Goal: Information Seeking & Learning: Learn about a topic

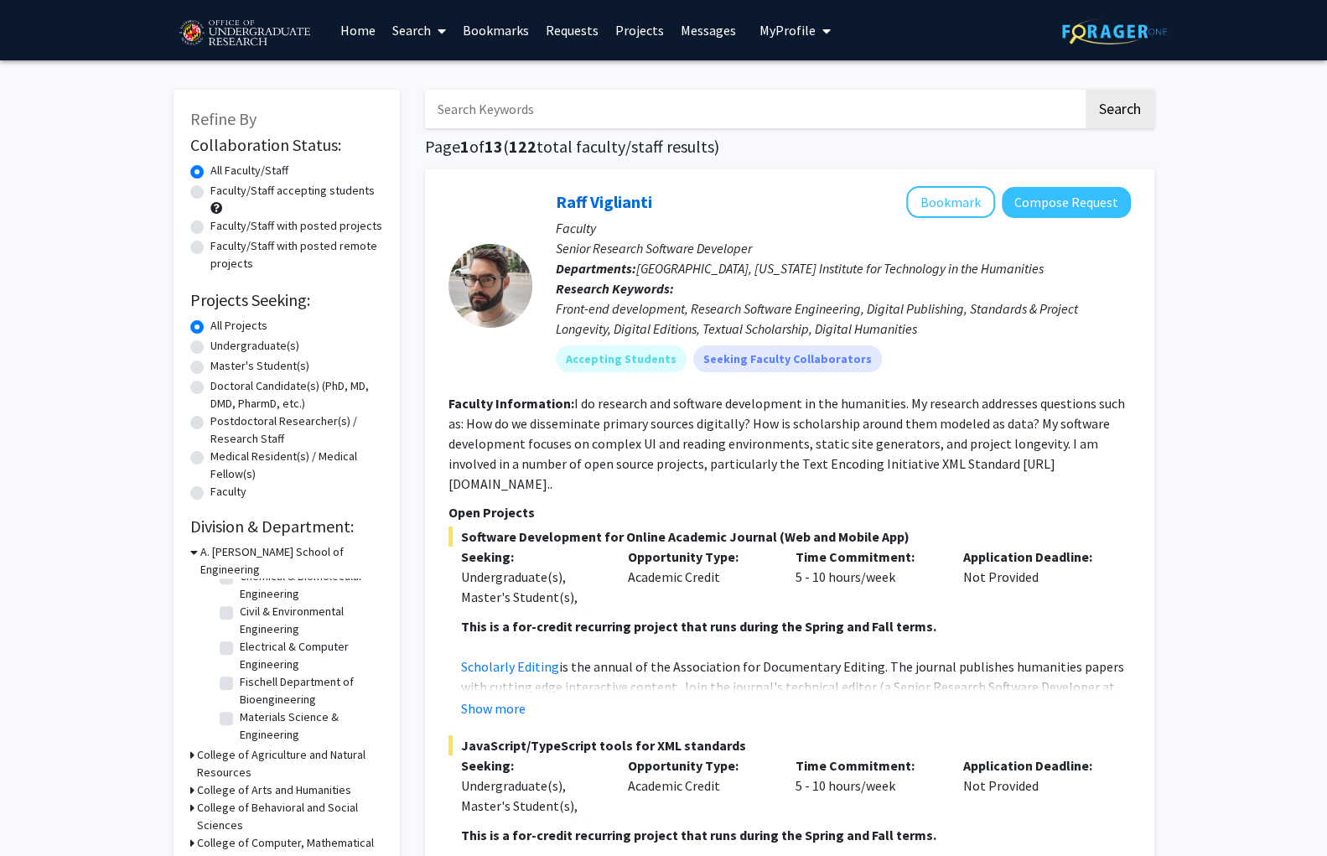
scroll to position [39, 0]
click at [240, 634] on label "Electrical & Computer Engineering" at bounding box center [309, 651] width 139 height 35
click at [240, 634] on input "Electrical & Computer Engineering" at bounding box center [245, 639] width 11 height 11
checkbox input "true"
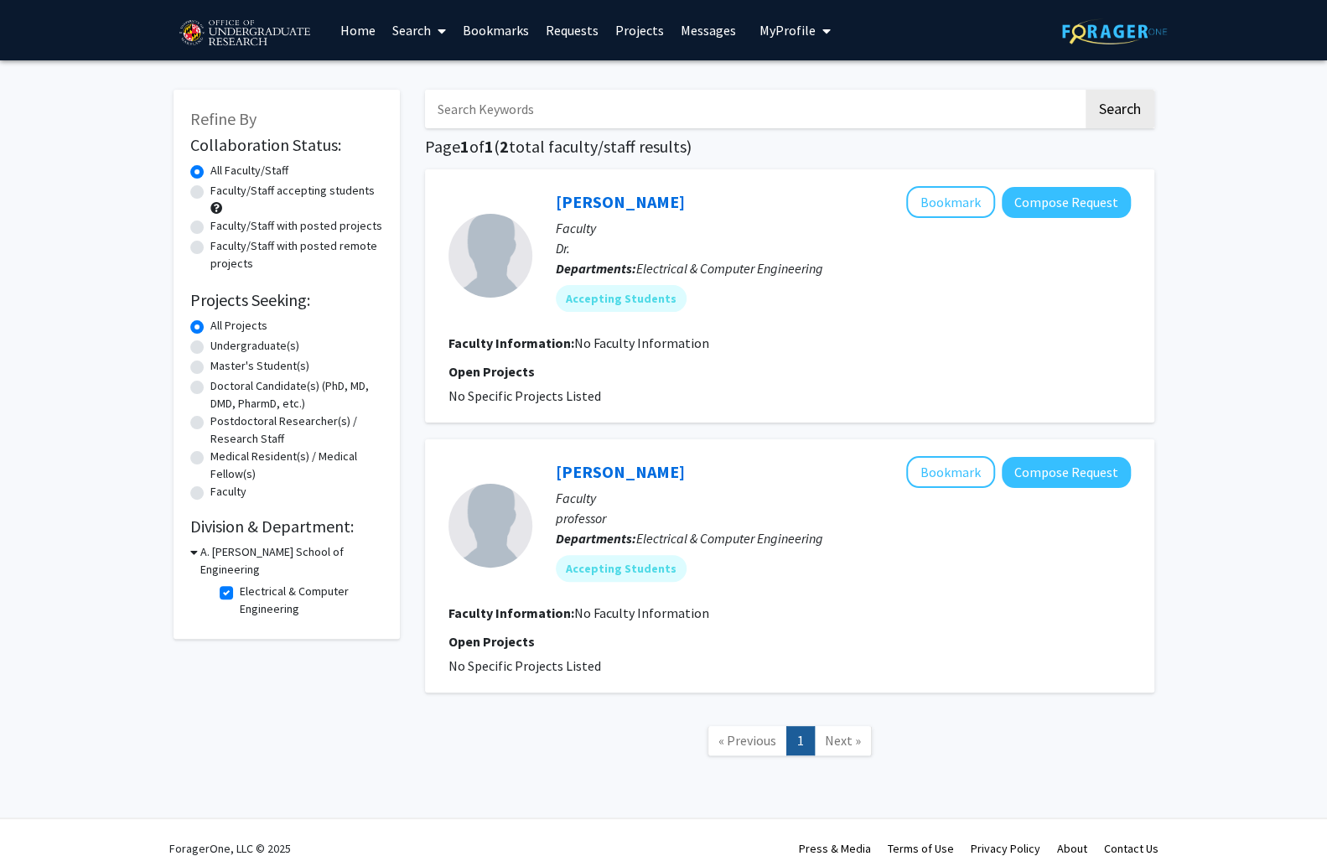
click at [240, 583] on label "Electrical & Computer Engineering" at bounding box center [309, 600] width 139 height 35
click at [240, 583] on input "Electrical & Computer Engineering" at bounding box center [245, 588] width 11 height 11
checkbox input "false"
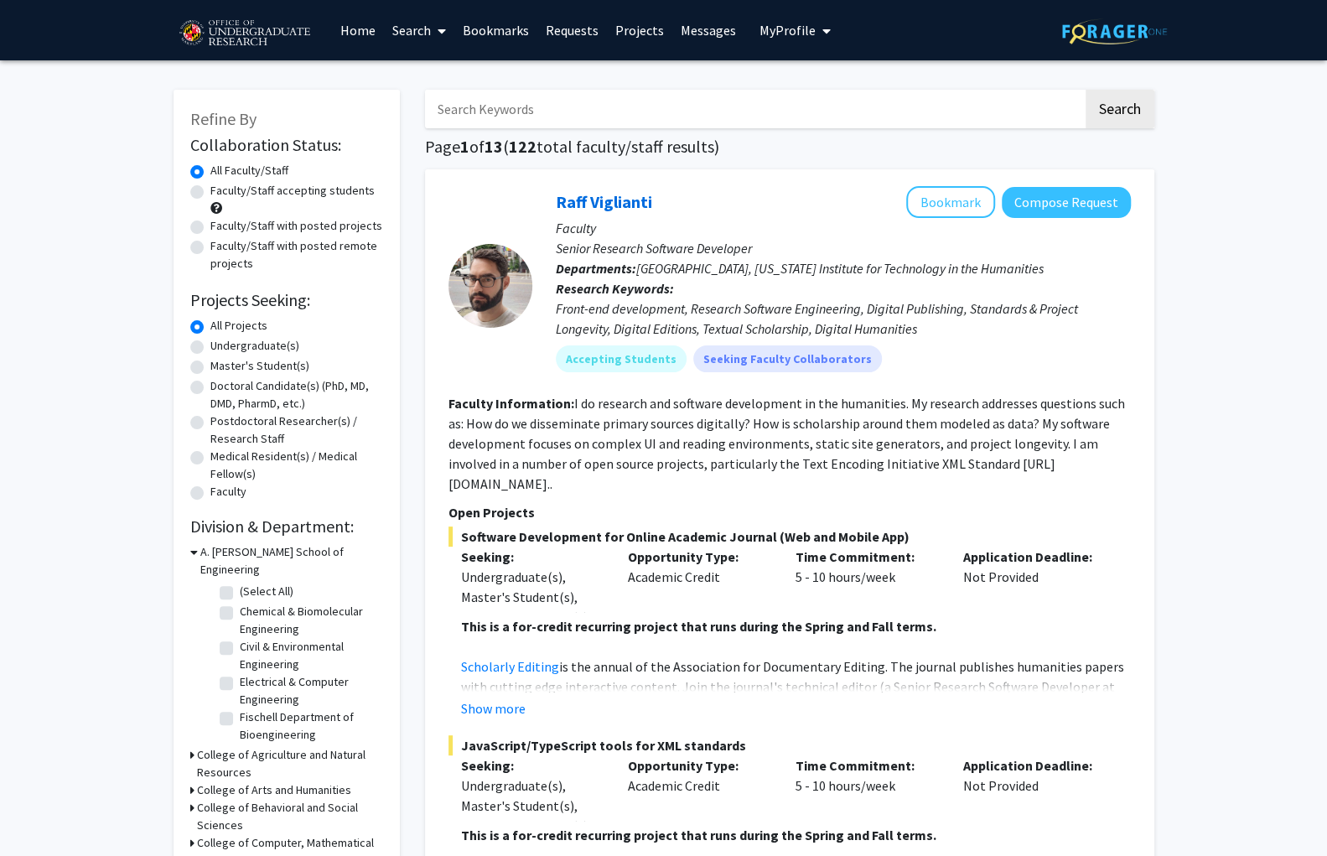
click at [210, 337] on label "Undergraduate(s)" at bounding box center [254, 346] width 89 height 18
click at [210, 337] on input "Undergraduate(s)" at bounding box center [215, 342] width 11 height 11
radio input "true"
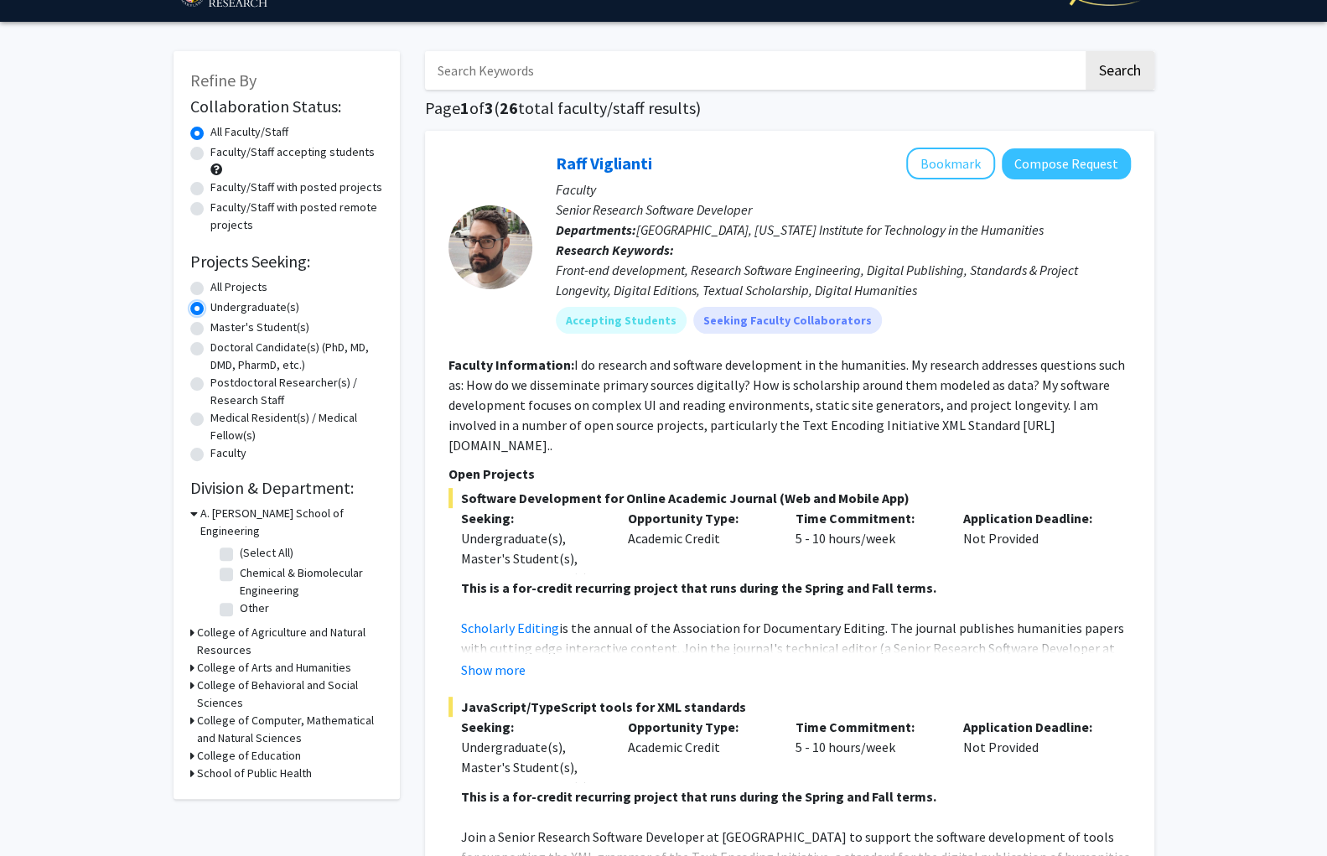
scroll to position [42, 0]
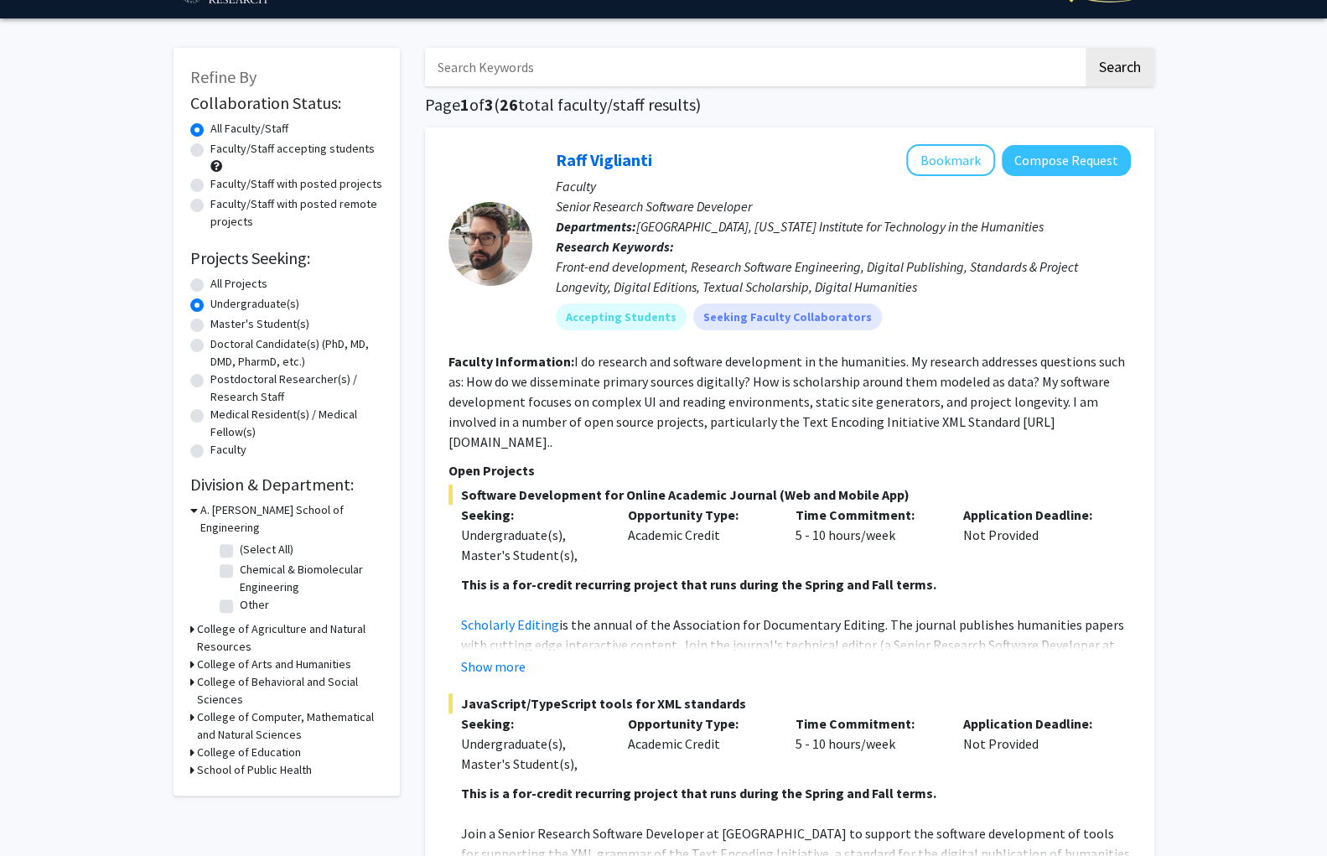
click at [190, 708] on icon at bounding box center [192, 717] width 4 height 18
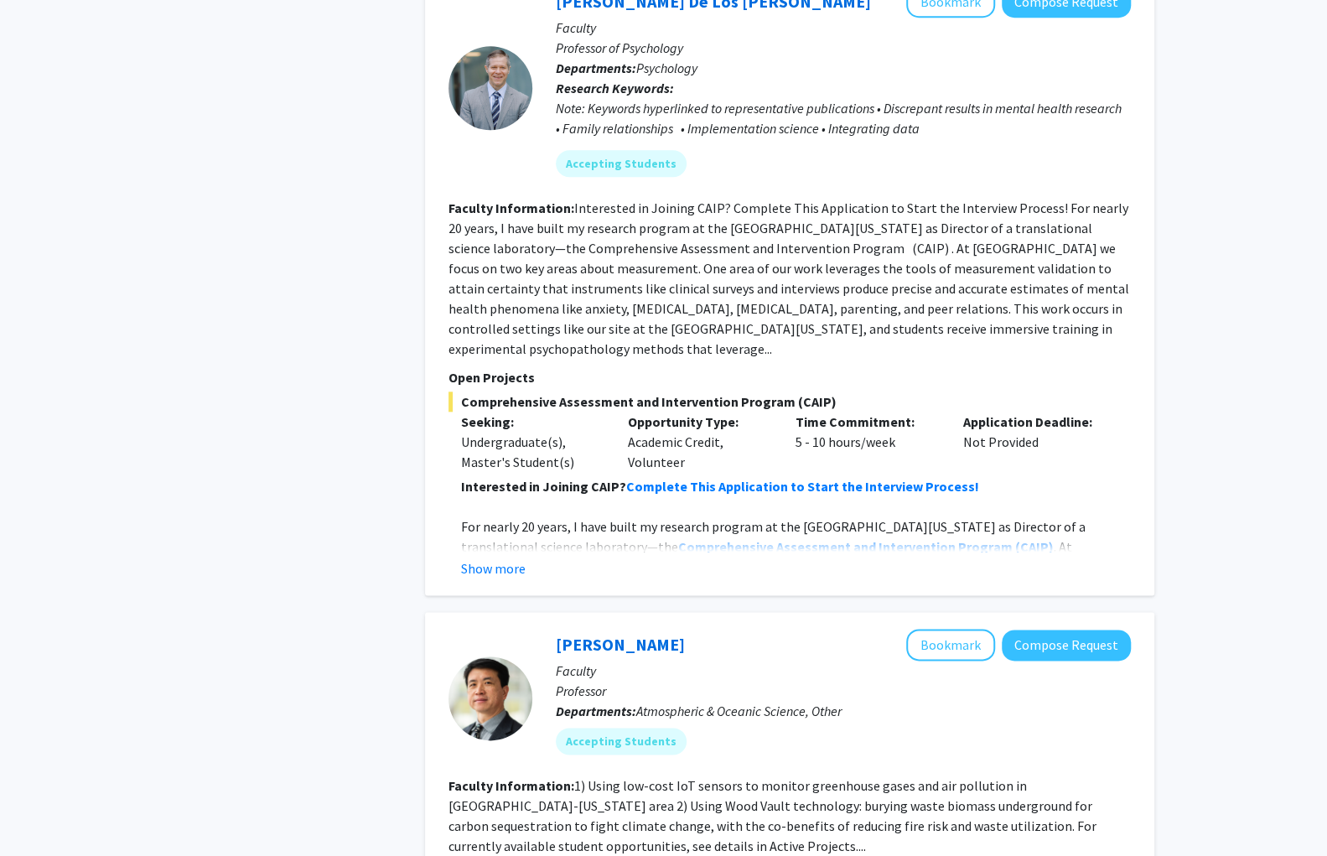
scroll to position [5661, 0]
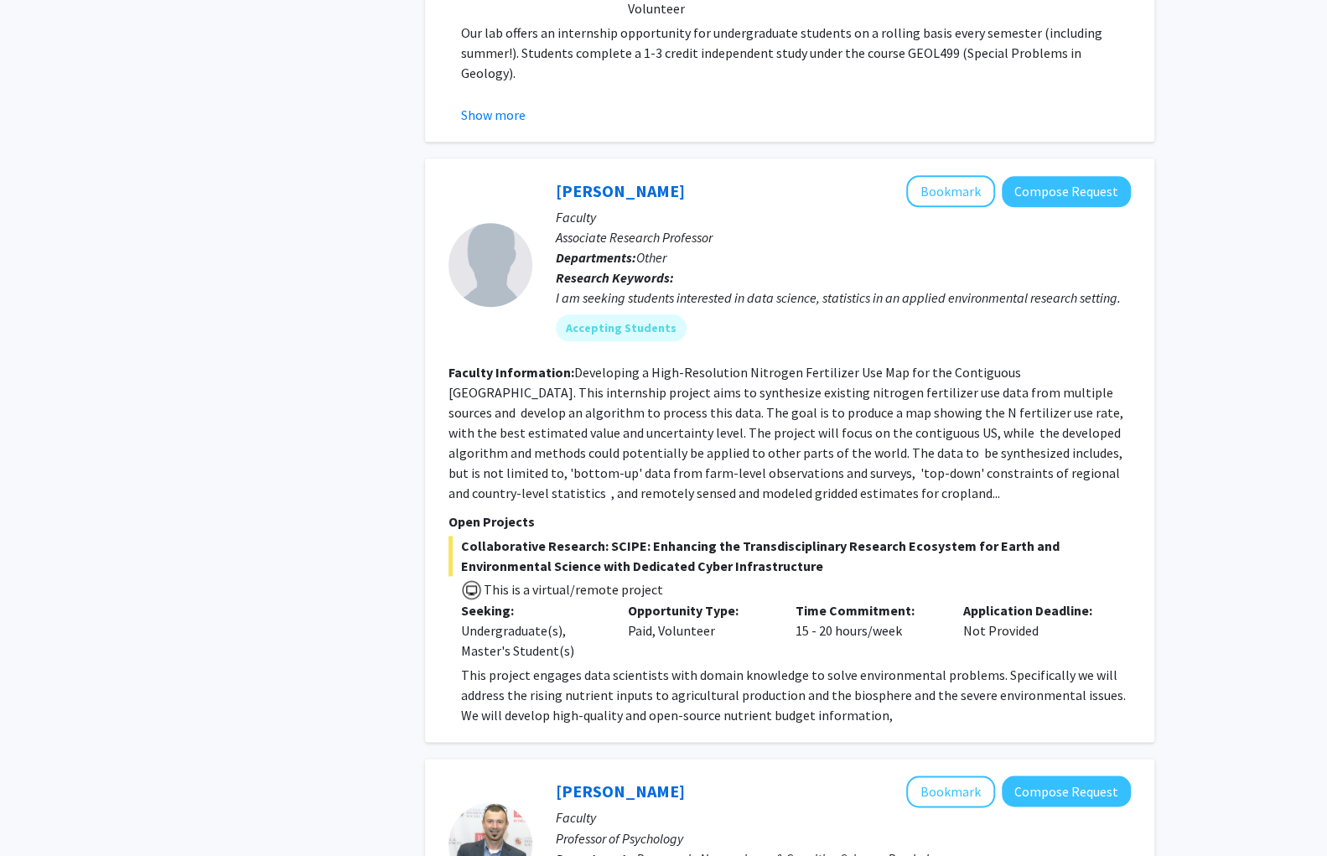
scroll to position [3968, 0]
